Goal: Complete application form

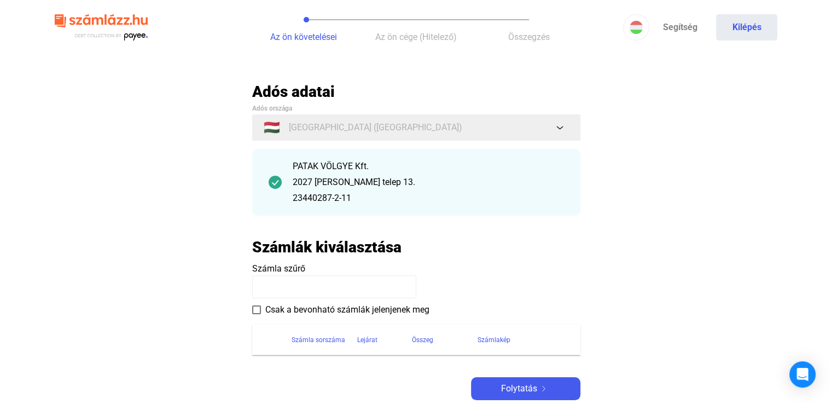
click at [270, 285] on input at bounding box center [334, 286] width 164 height 23
type input "**********"
click at [534, 388] on span "Folytatás" at bounding box center [519, 388] width 36 height 13
click at [534, 388] on div "**********" at bounding box center [416, 241] width 328 height 318
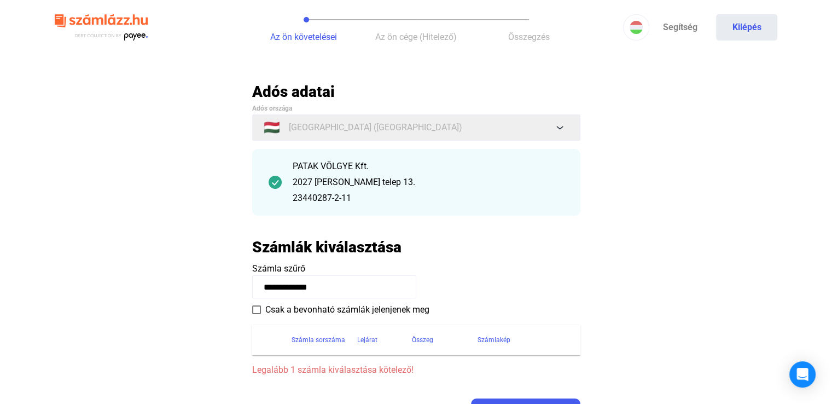
click at [534, 388] on div "**********" at bounding box center [416, 251] width 328 height 339
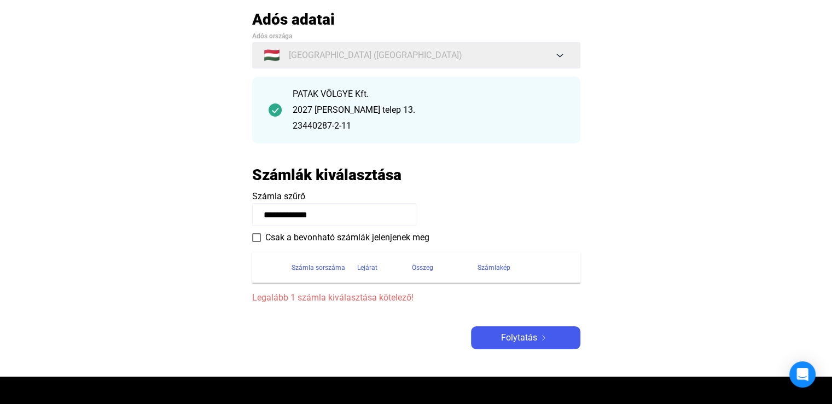
scroll to position [74, 0]
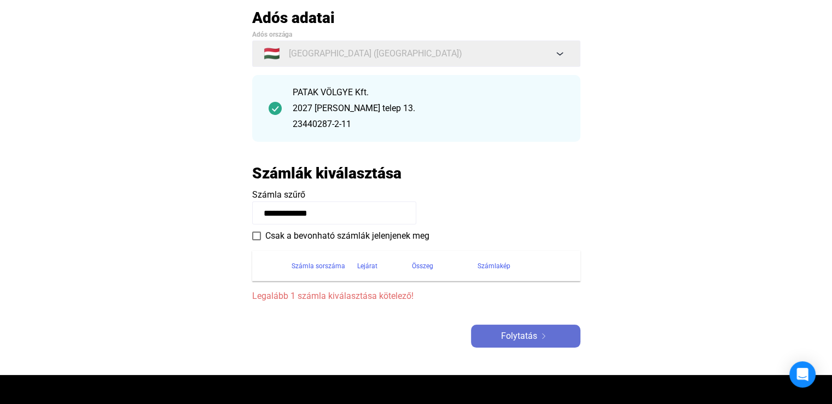
click at [525, 337] on span "Folytatás" at bounding box center [519, 335] width 36 height 13
click at [256, 234] on span at bounding box center [256, 236] width 9 height 9
click at [517, 341] on span "Folytatás" at bounding box center [519, 335] width 36 height 13
click at [427, 264] on div "Összeg" at bounding box center [422, 265] width 21 height 13
click at [318, 267] on div "Számla sorszáma" at bounding box center [319, 265] width 54 height 13
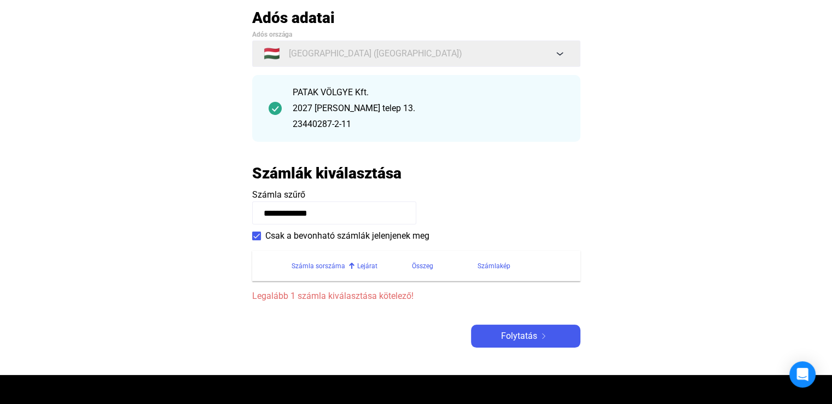
click at [318, 267] on div "Számla sorszáma" at bounding box center [319, 265] width 54 height 13
click at [343, 271] on div "Számla sorszáma" at bounding box center [319, 265] width 54 height 13
click at [321, 274] on th "Számla sorszáma" at bounding box center [325, 266] width 66 height 31
click at [326, 268] on div "Számla sorszáma" at bounding box center [319, 265] width 54 height 13
click at [416, 264] on div "Összeg" at bounding box center [422, 265] width 21 height 13
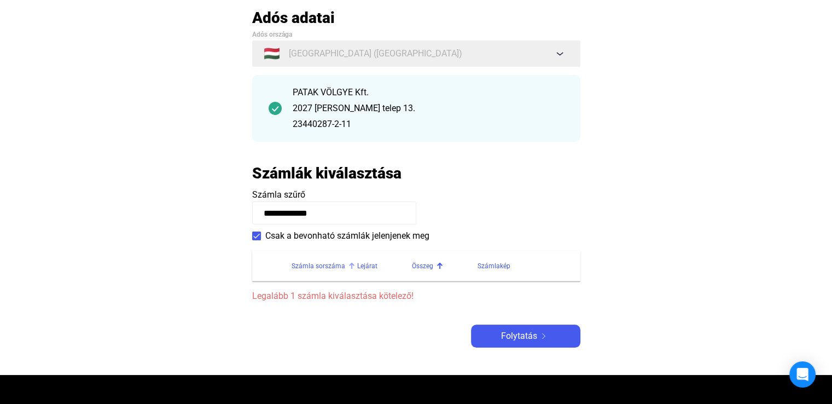
click at [313, 261] on div "Számla sorszáma" at bounding box center [319, 265] width 54 height 13
click at [310, 257] on th "Számla sorszáma" at bounding box center [325, 266] width 66 height 31
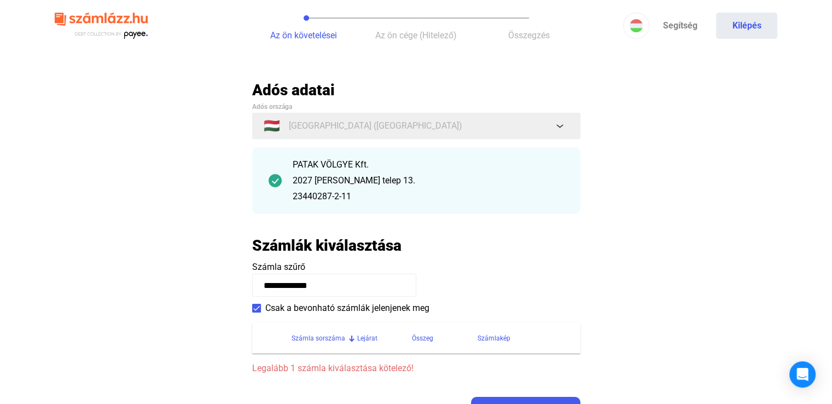
scroll to position [0, 0]
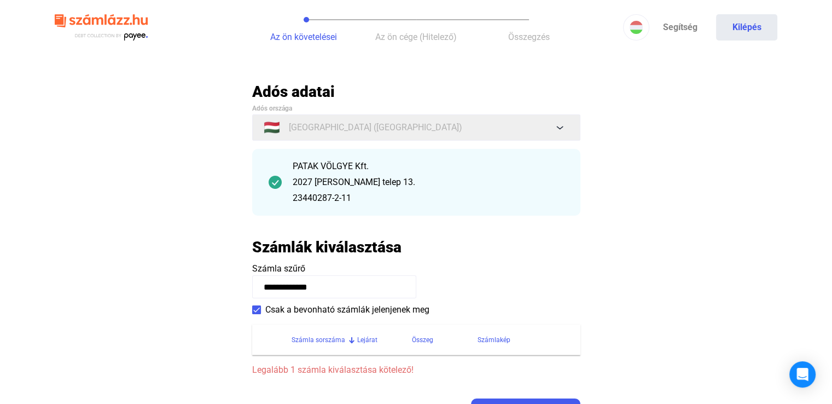
click at [333, 339] on div "Számla sorszáma" at bounding box center [319, 339] width 54 height 13
click at [333, 287] on input "**********" at bounding box center [334, 286] width 164 height 23
click at [488, 400] on button "Folytatás" at bounding box center [525, 409] width 109 height 23
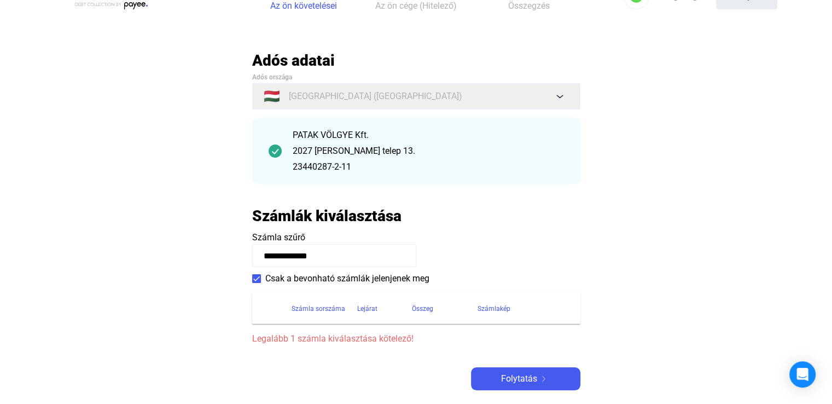
scroll to position [96, 0]
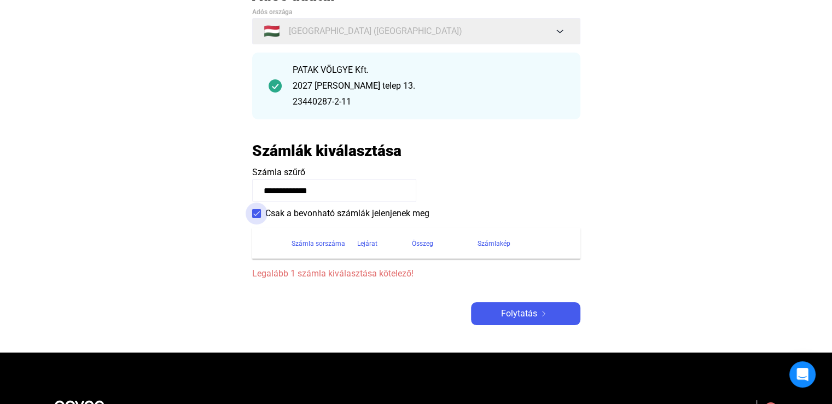
click at [255, 215] on span at bounding box center [256, 213] width 9 height 9
click at [324, 240] on div "Számla sorszáma" at bounding box center [319, 243] width 54 height 13
click at [318, 249] on div "Számla sorszáma" at bounding box center [319, 243] width 54 height 13
